Goal: Information Seeking & Learning: Understand process/instructions

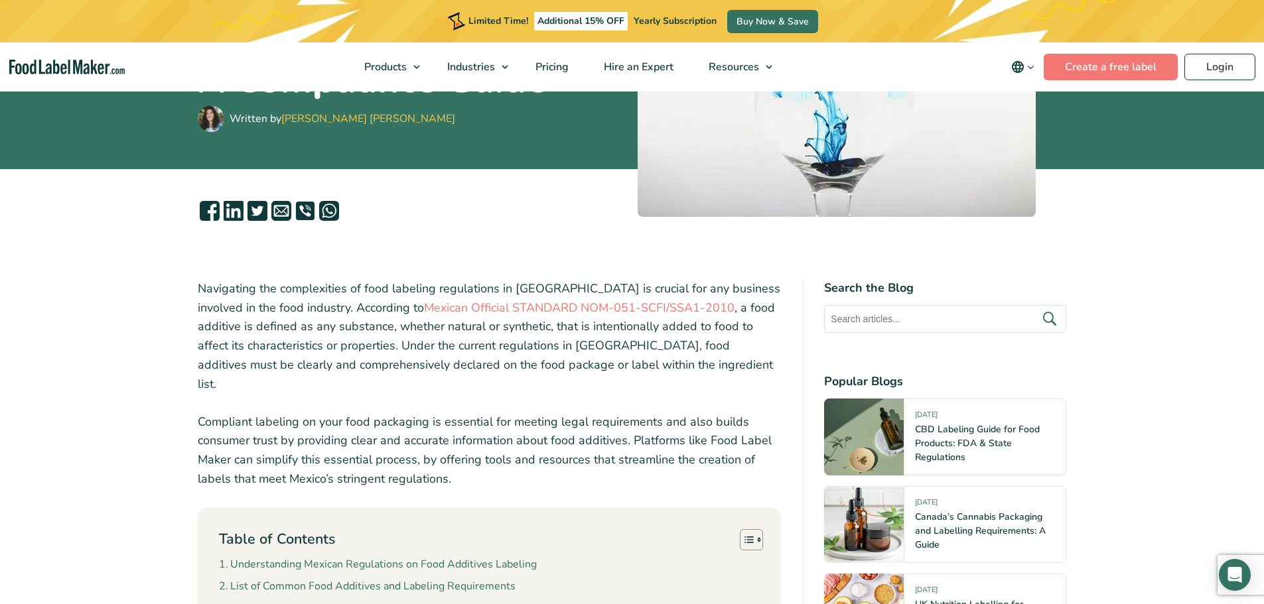
scroll to position [332, 0]
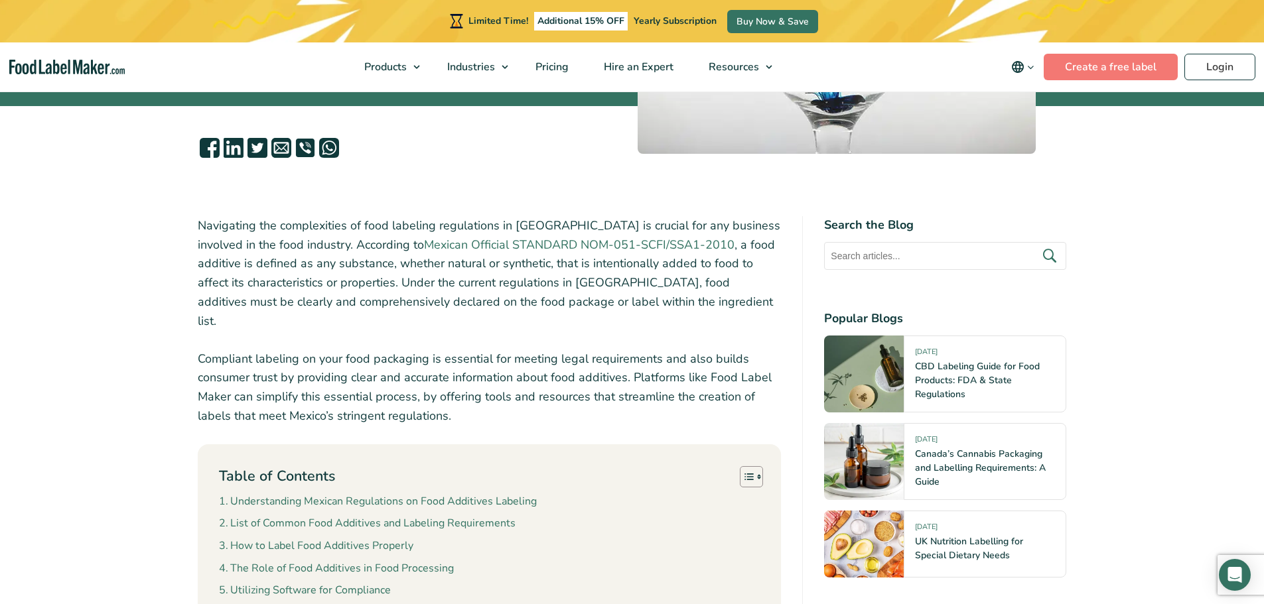
click at [431, 248] on link "Mexican Official STANDARD NOM-051-SCFI/SSA1-2010" at bounding box center [579, 245] width 310 height 16
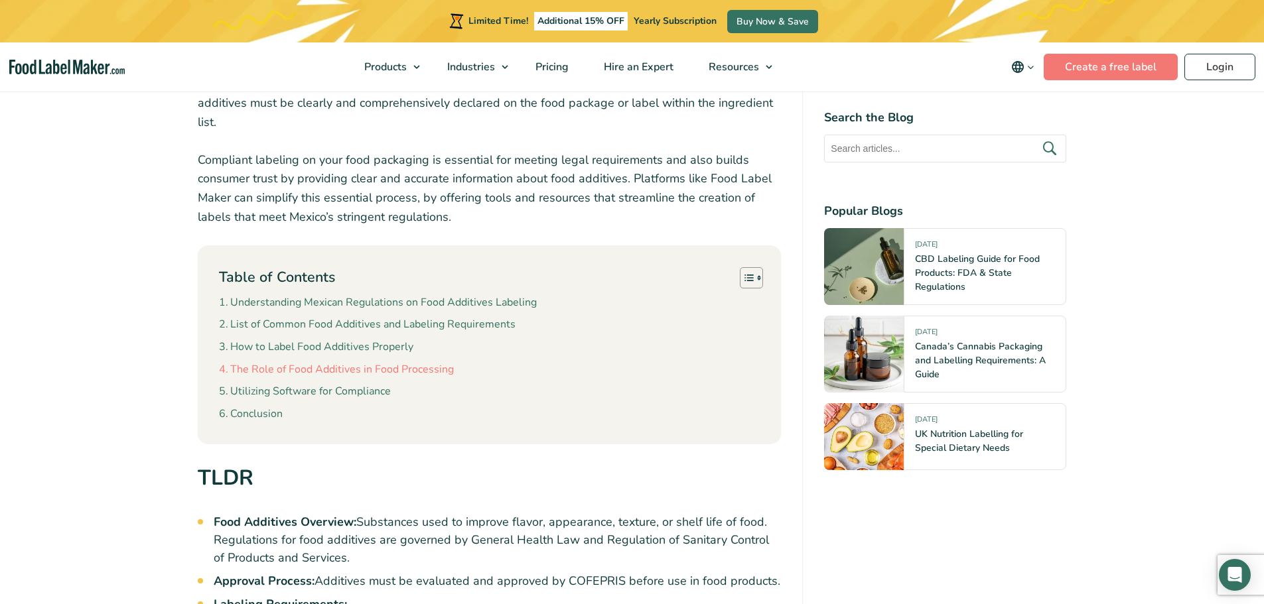
click at [348, 362] on link "The Role of Food Additives in Food Processing" at bounding box center [336, 370] width 235 height 17
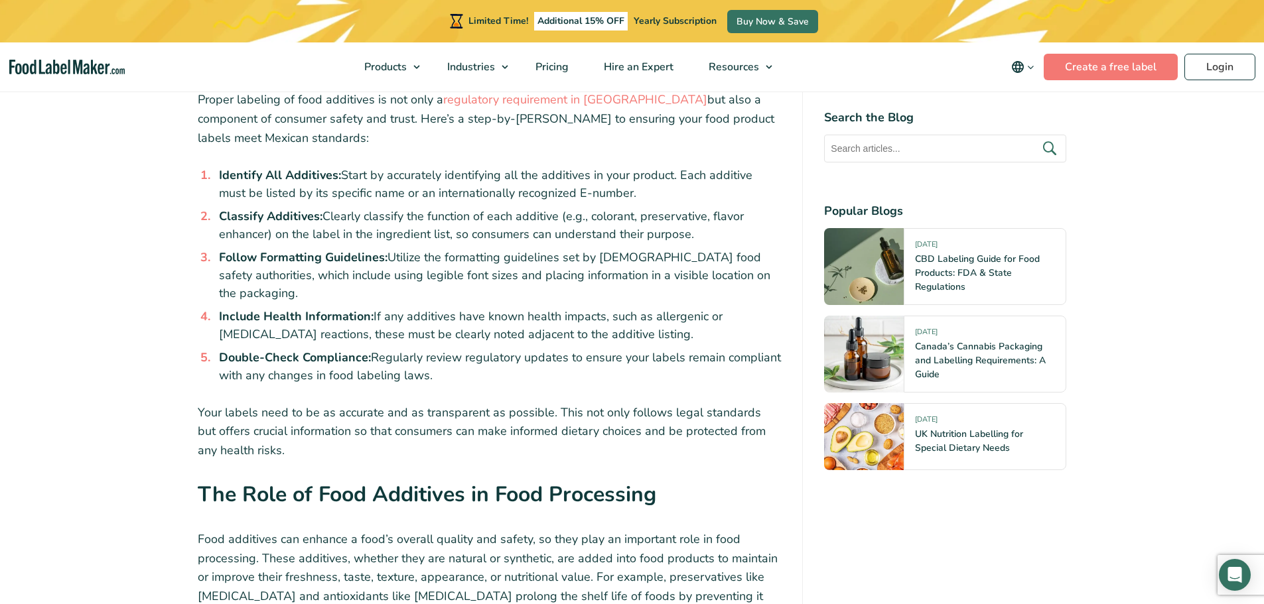
scroll to position [3291, 0]
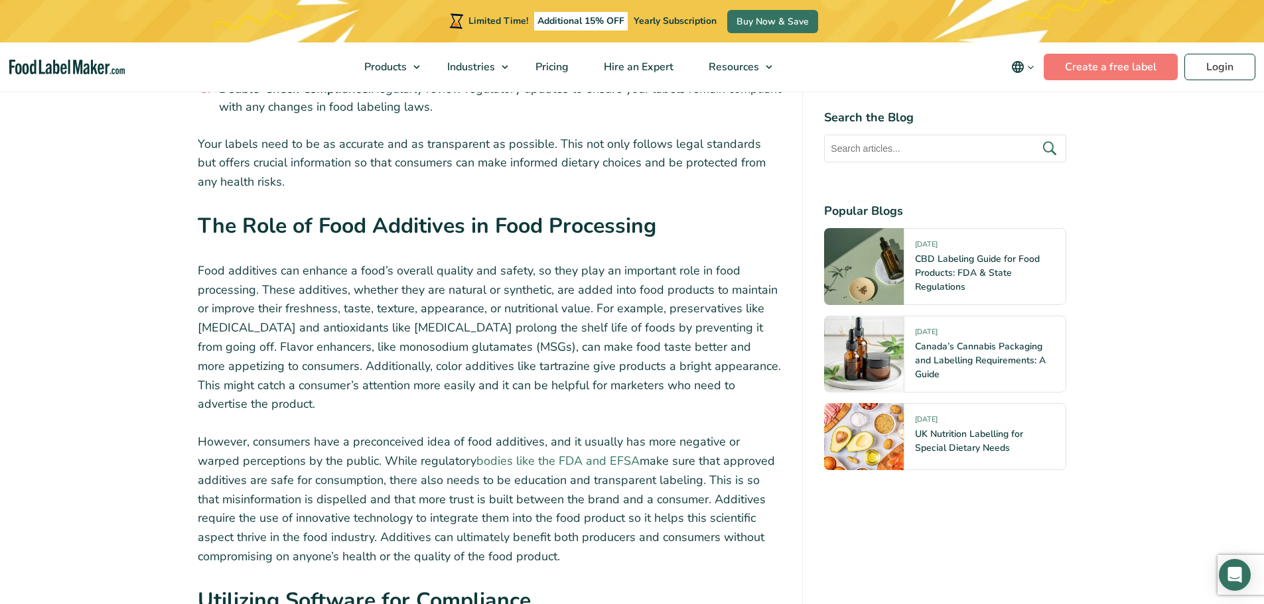
click at [496, 453] on link "bodies like the FDA and EFSA" at bounding box center [557, 461] width 163 height 16
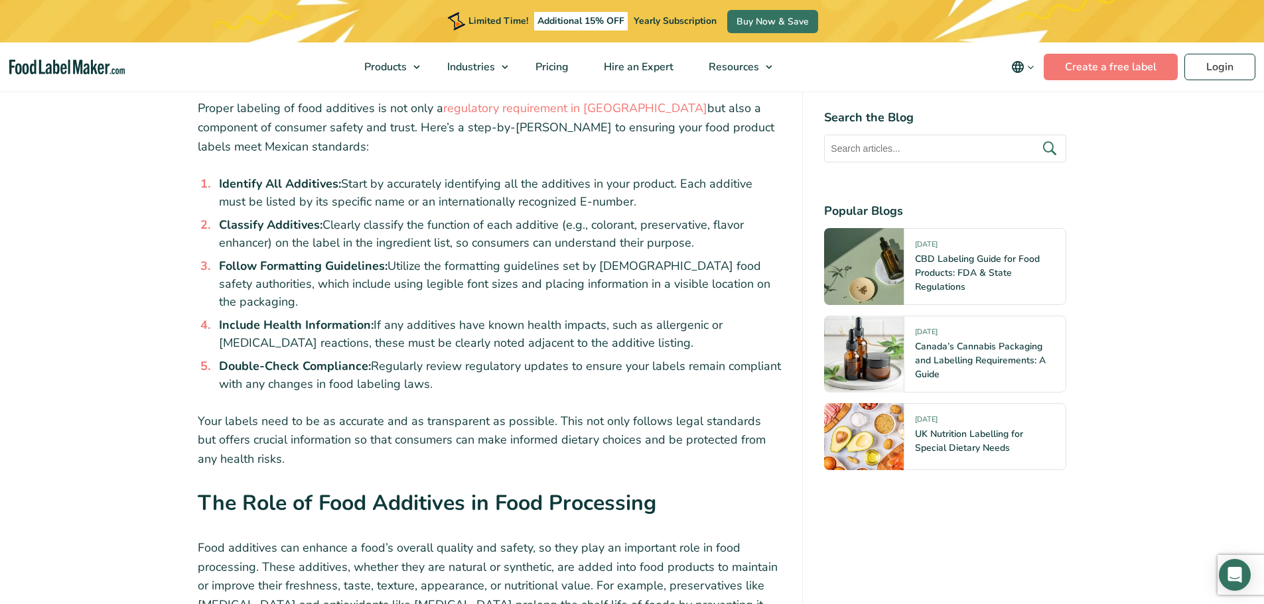
scroll to position [2826, 0]
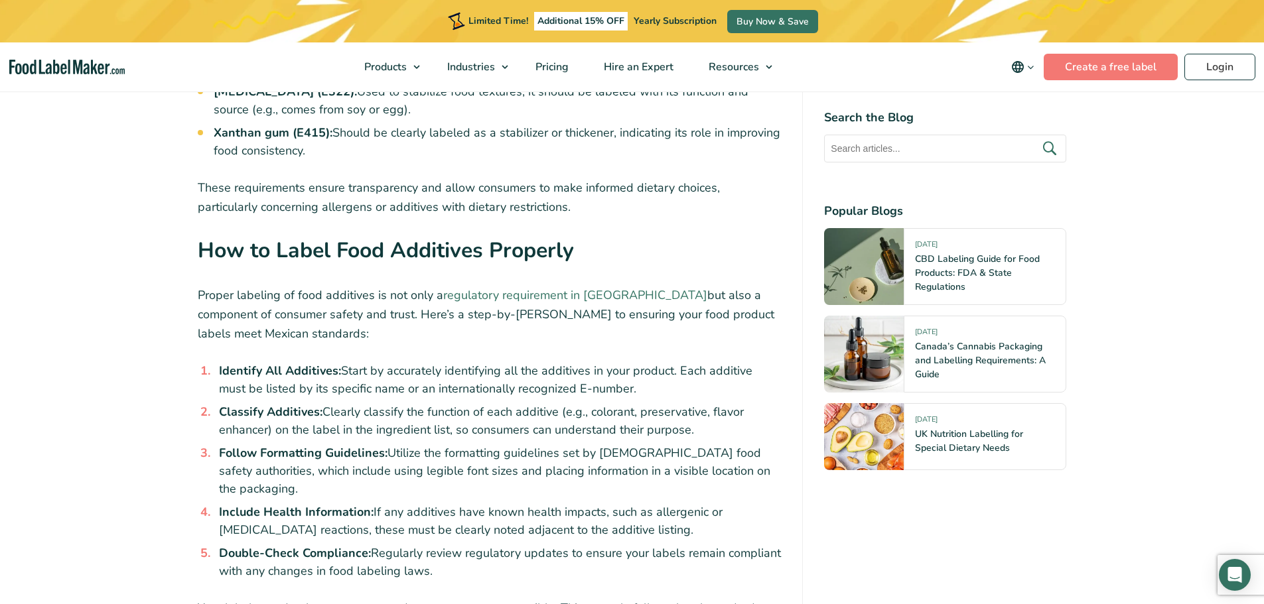
click at [537, 287] on link "regulatory requirement in [GEOGRAPHIC_DATA]" at bounding box center [575, 295] width 264 height 16
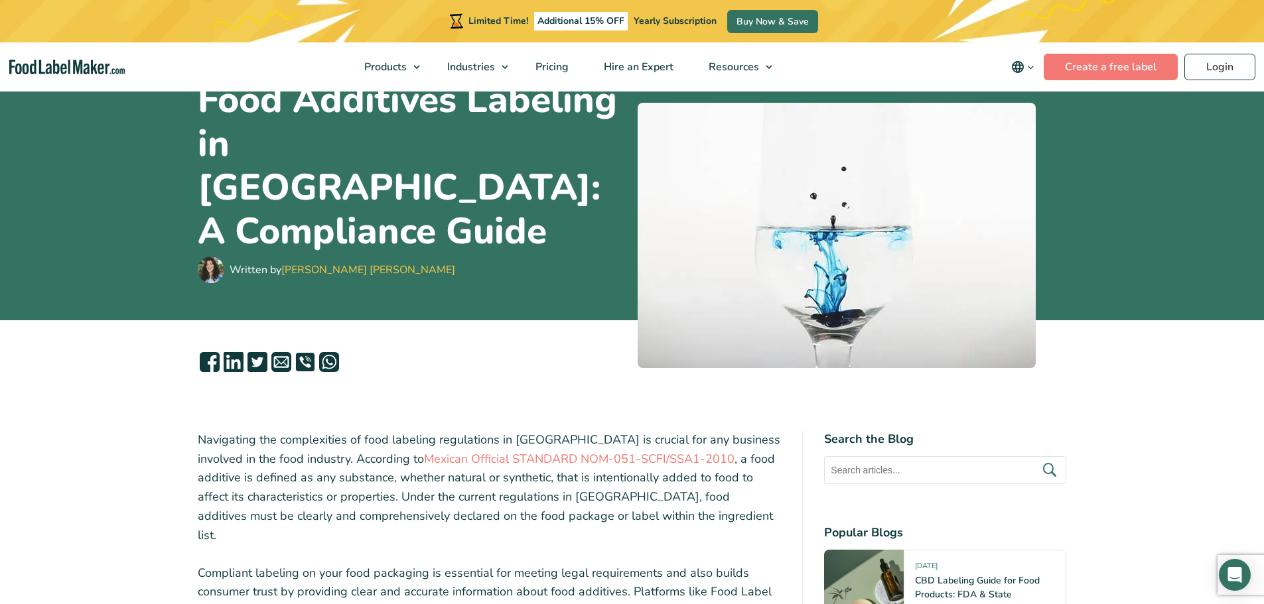
scroll to position [531, 0]
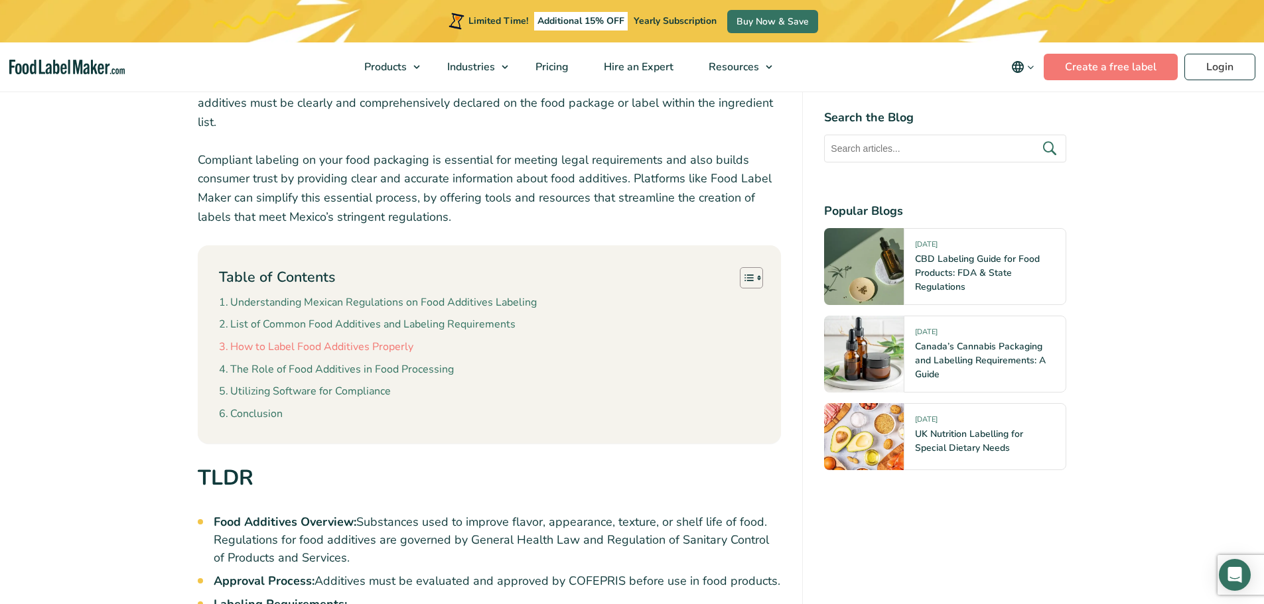
click at [360, 339] on link "How to Label Food Additives Properly" at bounding box center [316, 347] width 194 height 17
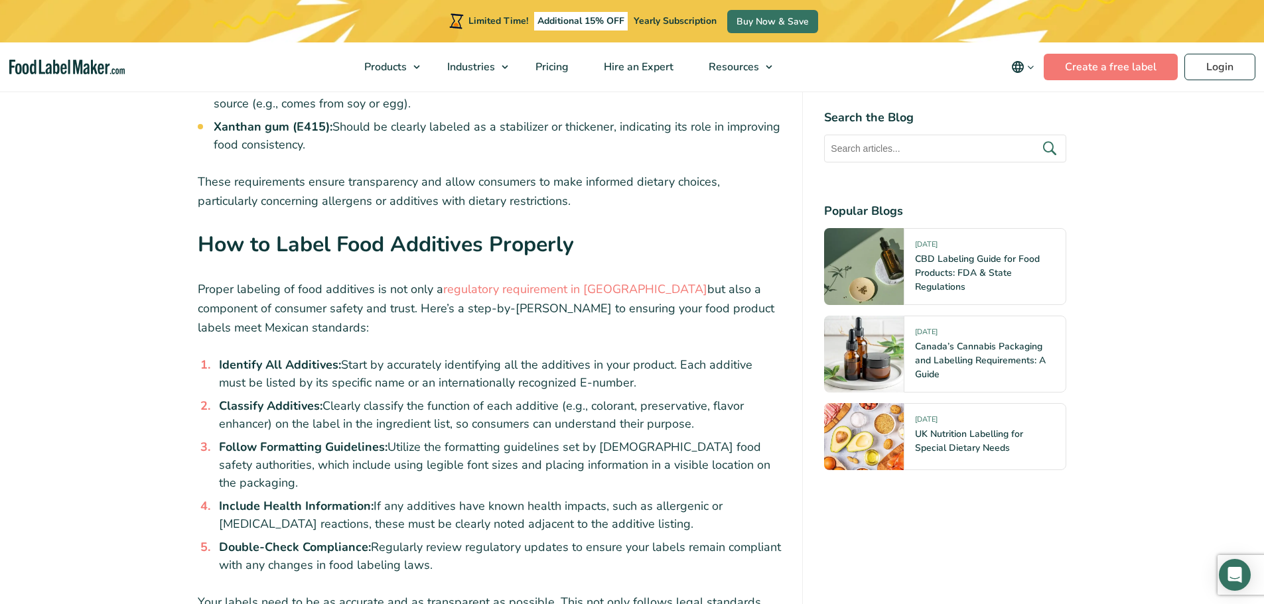
scroll to position [2870, 0]
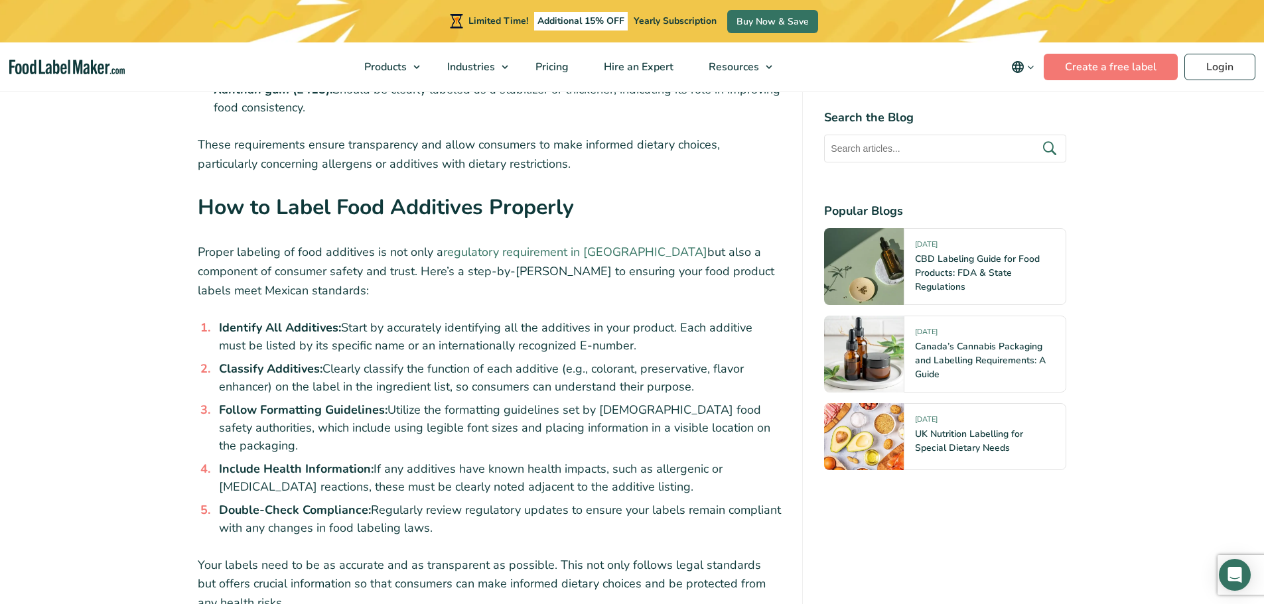
click at [513, 244] on link "regulatory requirement in [GEOGRAPHIC_DATA]" at bounding box center [575, 252] width 264 height 16
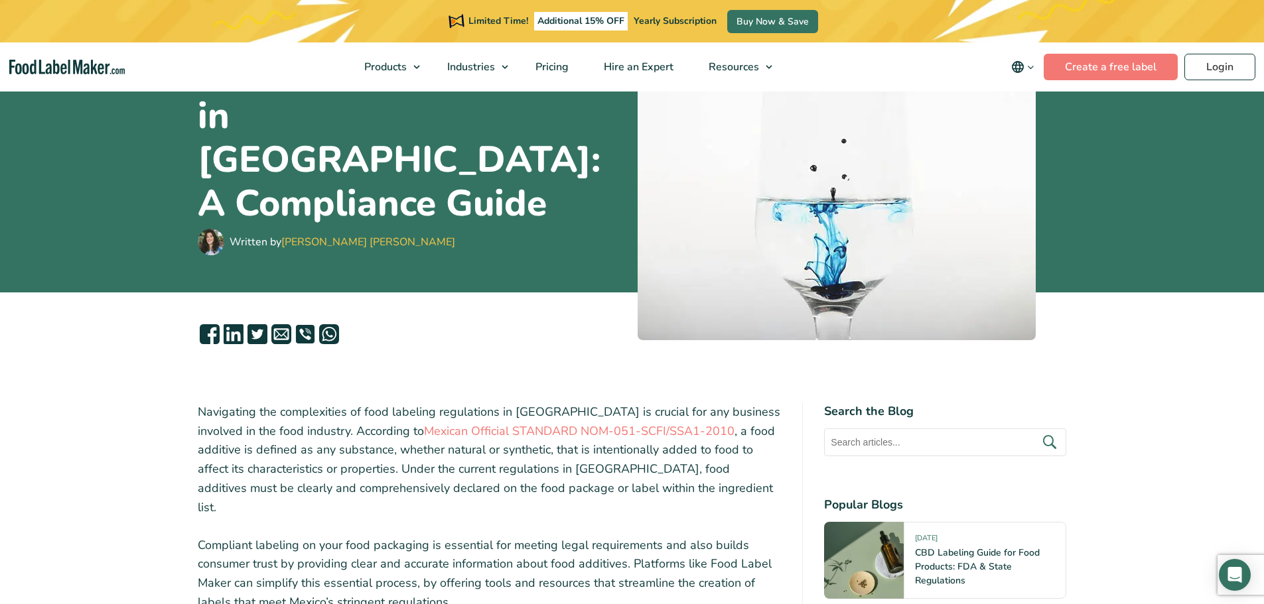
scroll to position [464, 0]
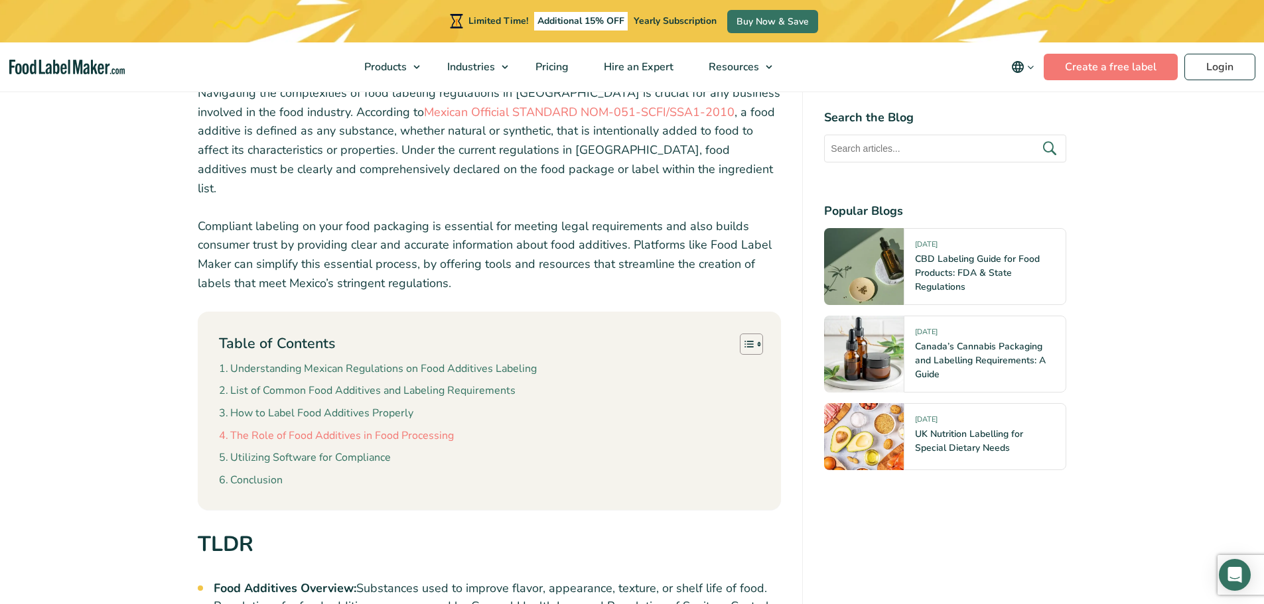
click at [417, 428] on link "The Role of Food Additives in Food Processing" at bounding box center [336, 436] width 235 height 17
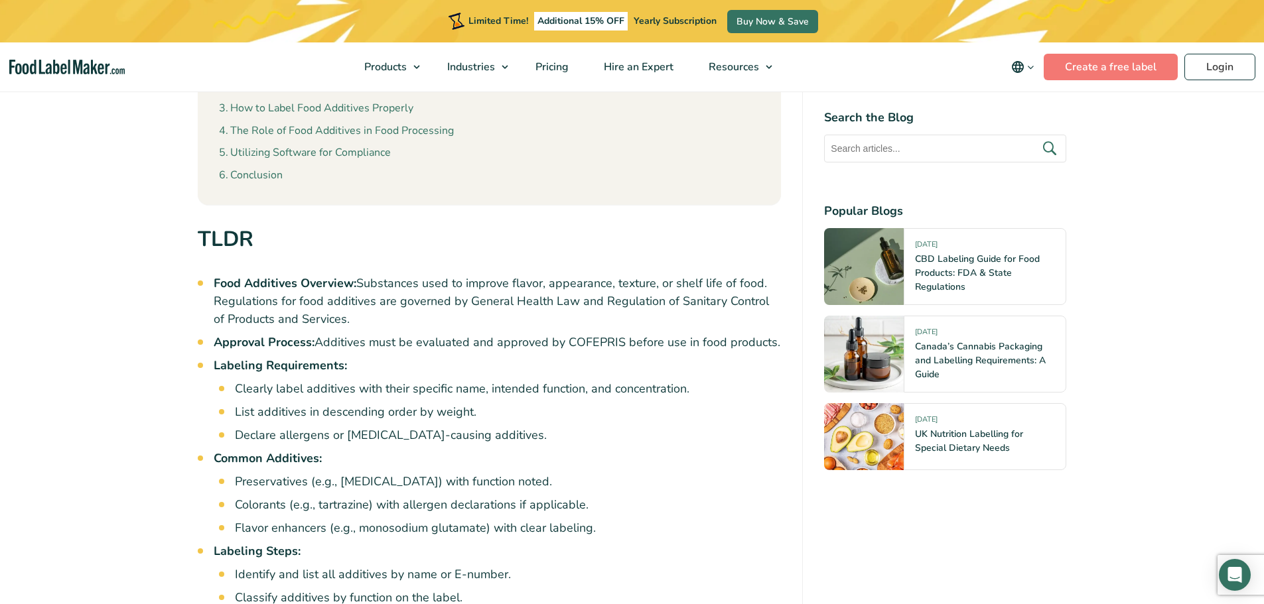
scroll to position [637, 0]
